Goal: Check status: Check status

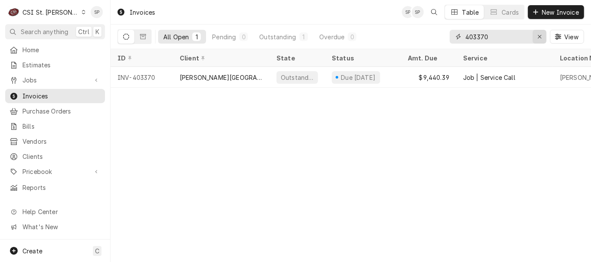
click at [539, 35] on icon "Erase input" at bounding box center [539, 37] width 5 height 6
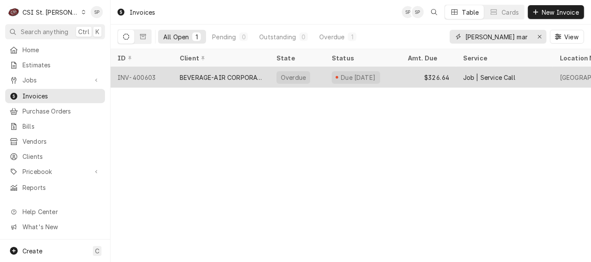
type input "[PERSON_NAME] mar"
click at [143, 74] on div "INV-400603" at bounding box center [142, 77] width 62 height 21
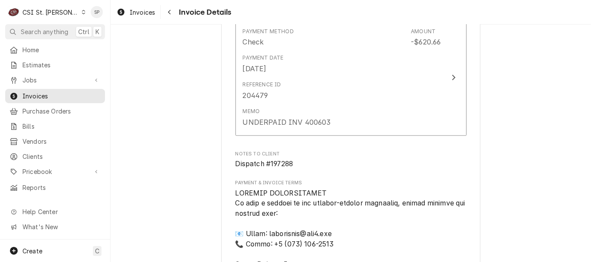
scroll to position [1312, 0]
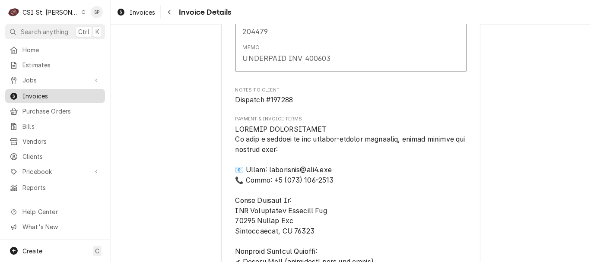
click at [54, 92] on span "Invoices" at bounding box center [61, 96] width 78 height 9
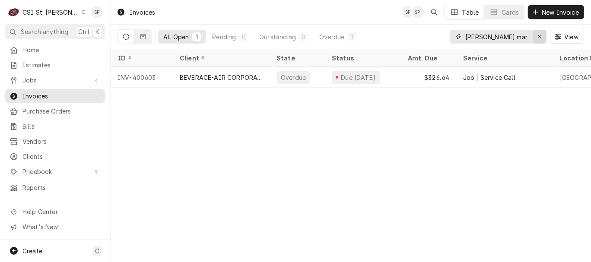
click at [537, 35] on icon "Erase input" at bounding box center [539, 37] width 5 height 6
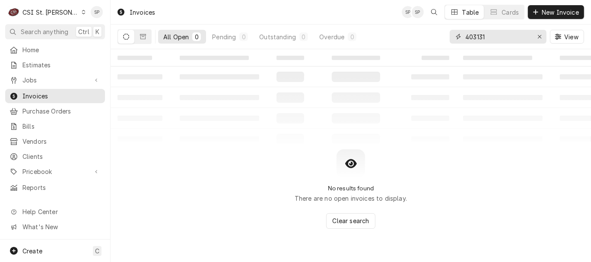
type input "403131"
